Goal: Find specific page/section: Find specific page/section

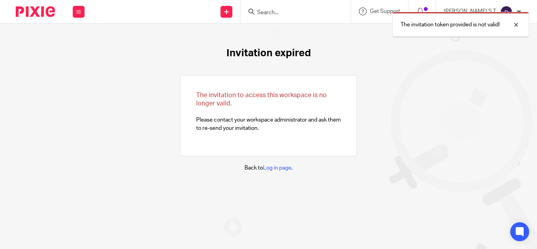
click at [520, 24] on div at bounding box center [510, 24] width 21 height 9
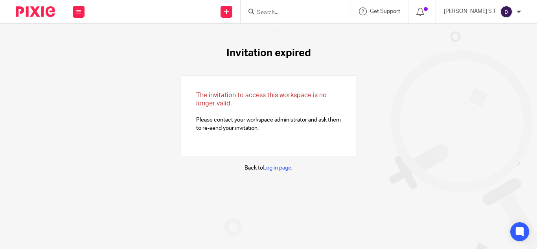
click at [304, 15] on input "Search" at bounding box center [291, 12] width 71 height 7
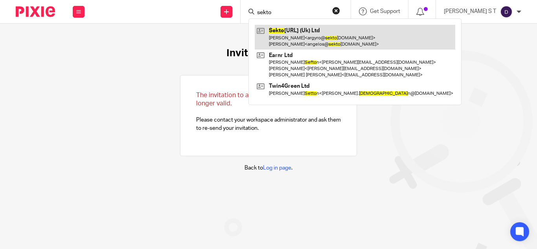
type input "sekto"
click at [308, 30] on link at bounding box center [355, 37] width 200 height 24
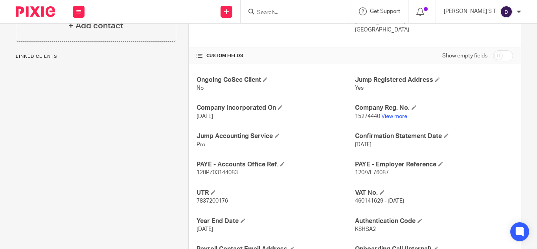
scroll to position [247, 0]
click at [399, 116] on link "View more" at bounding box center [394, 117] width 26 height 6
